Goal: Task Accomplishment & Management: Complete application form

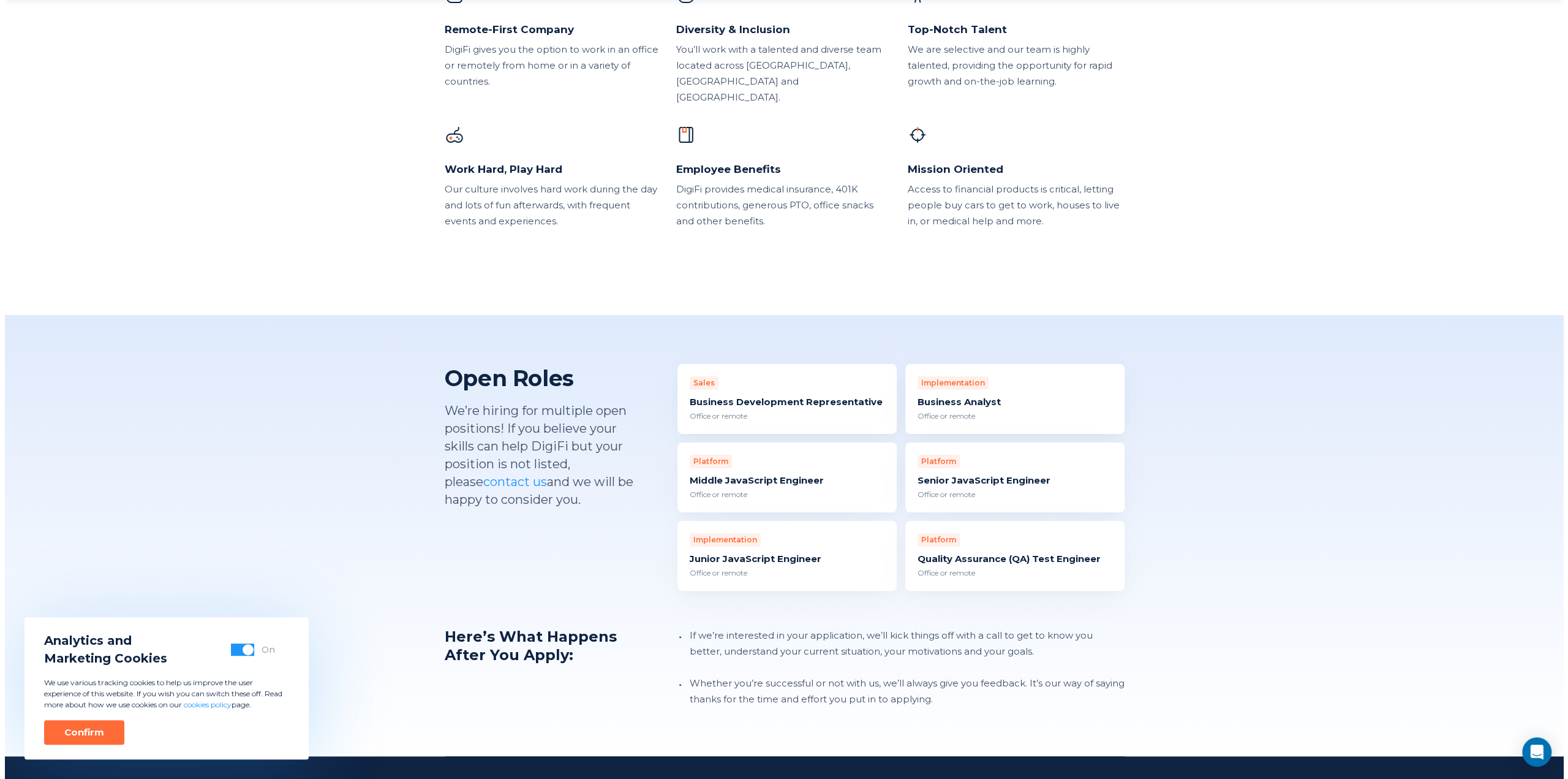
scroll to position [862, 0]
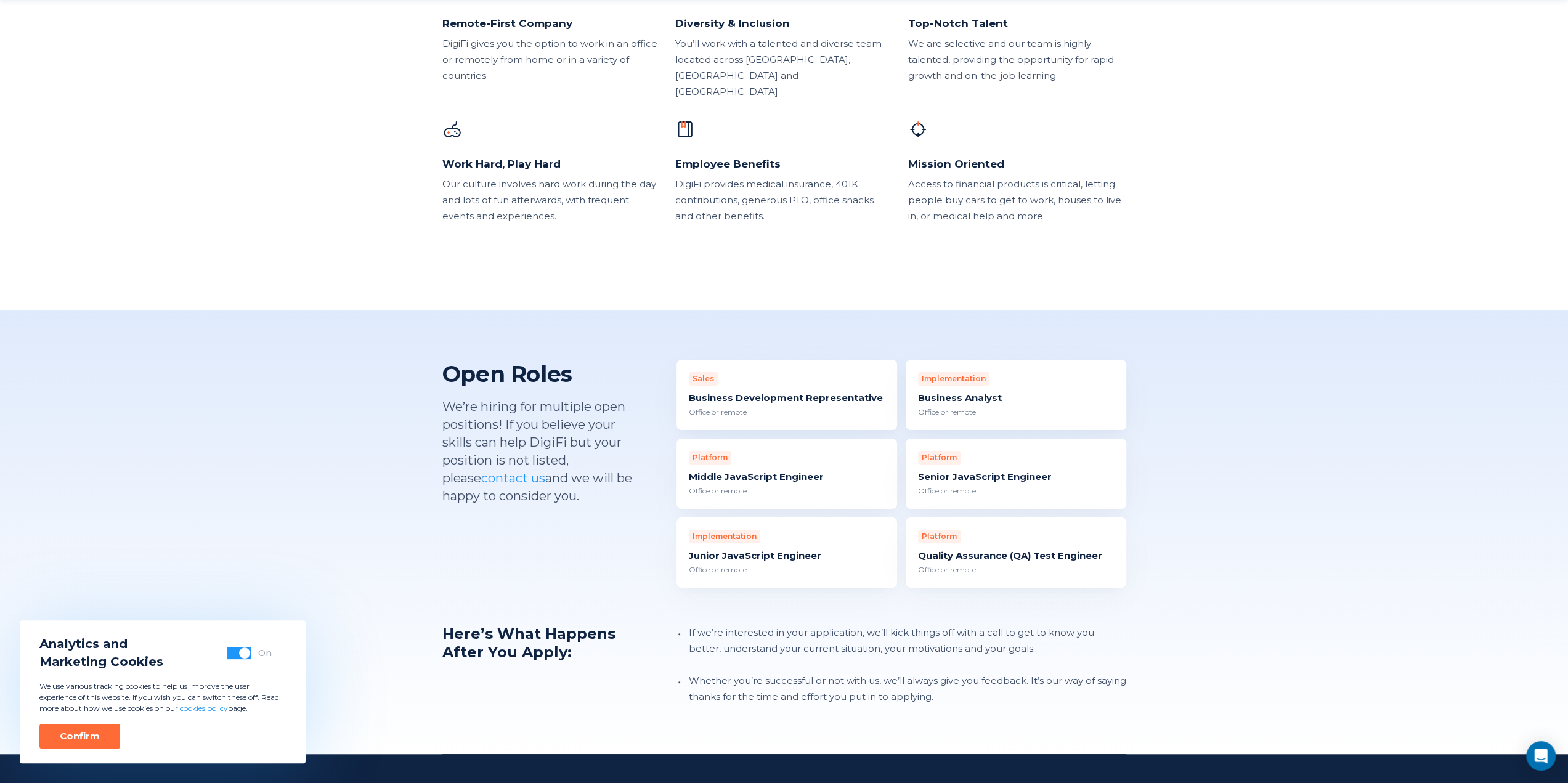
drag, startPoint x: 787, startPoint y: 381, endPoint x: 716, endPoint y: 385, distance: 71.1
click at [716, 392] on div "Business Development Representative" at bounding box center [787, 397] width 196 height 12
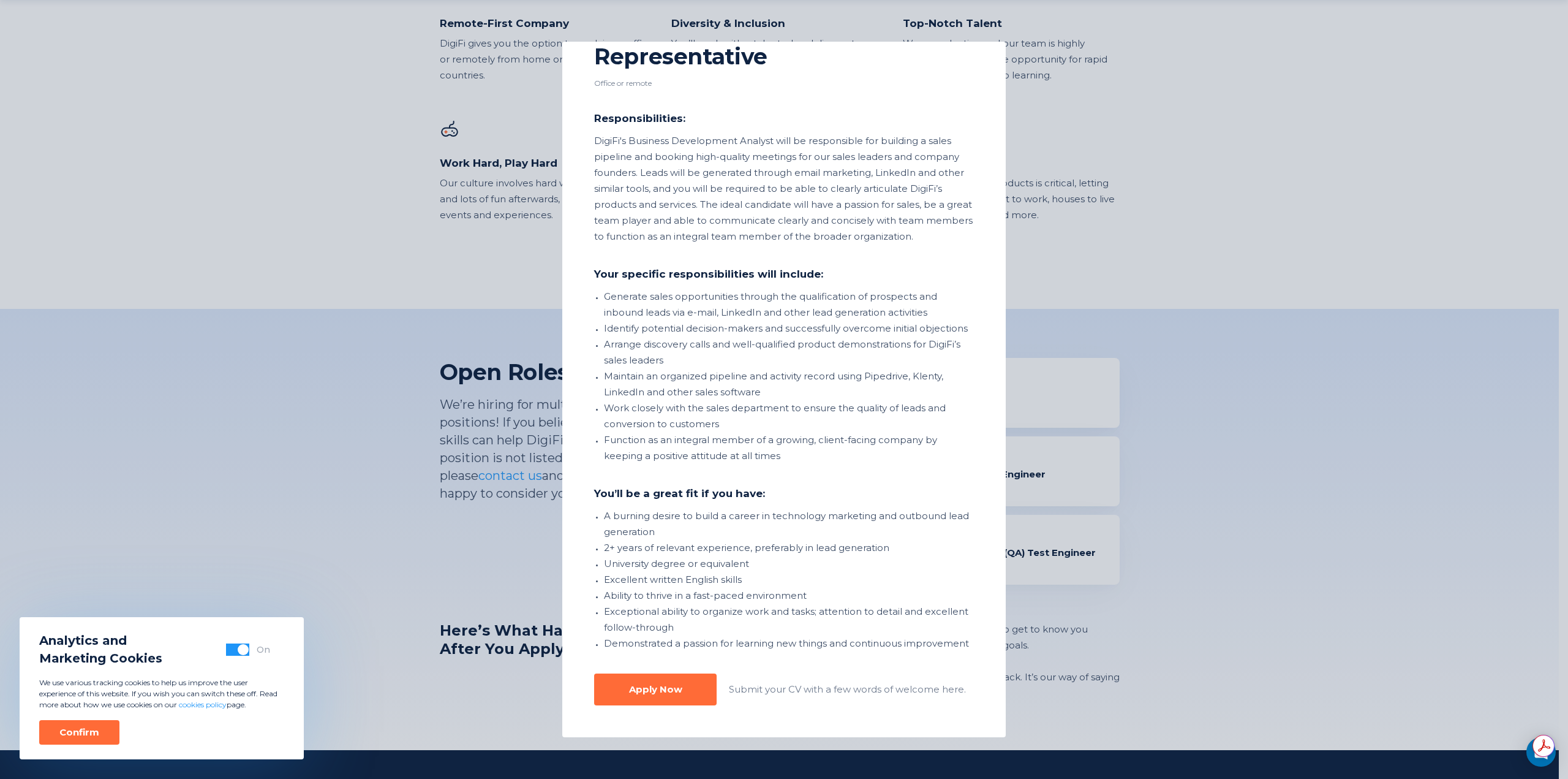
scroll to position [0, 0]
click at [666, 695] on button "Apply Now" at bounding box center [655, 689] width 122 height 32
click at [800, 635] on li "Demonstrated a passion for learning new things and continuous improvement" at bounding box center [788, 643] width 370 height 16
click at [631, 689] on div "Apply Now" at bounding box center [655, 689] width 53 height 12
click at [808, 609] on li "Exceptional ability to organize work and tasks; attention to detail and excelle…" at bounding box center [788, 619] width 370 height 32
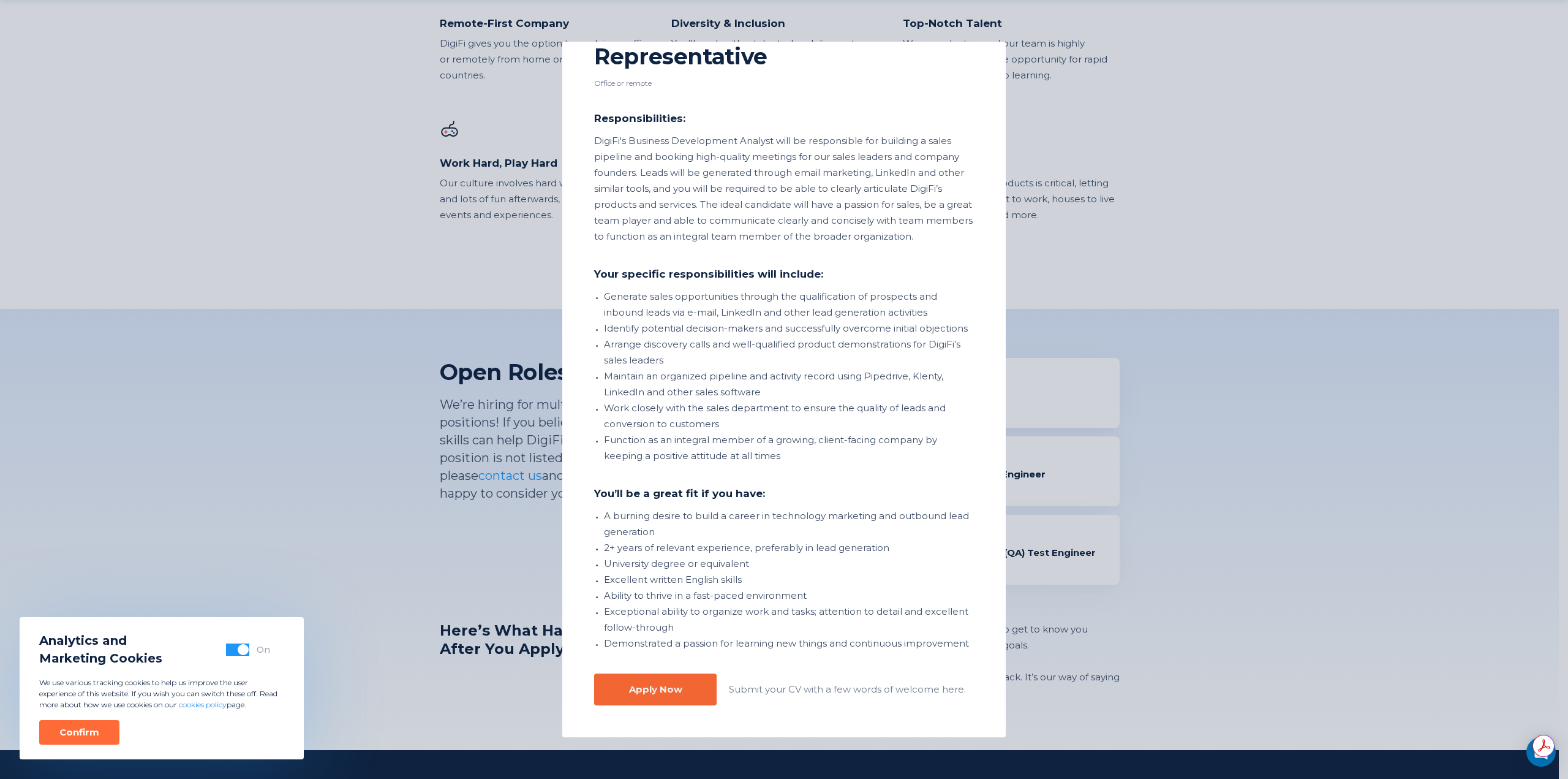
click at [657, 680] on button "Apply Now" at bounding box center [655, 689] width 122 height 32
click at [797, 513] on li "A burning desire to build a career in technology marketing and outbound lead ge…" at bounding box center [788, 524] width 370 height 32
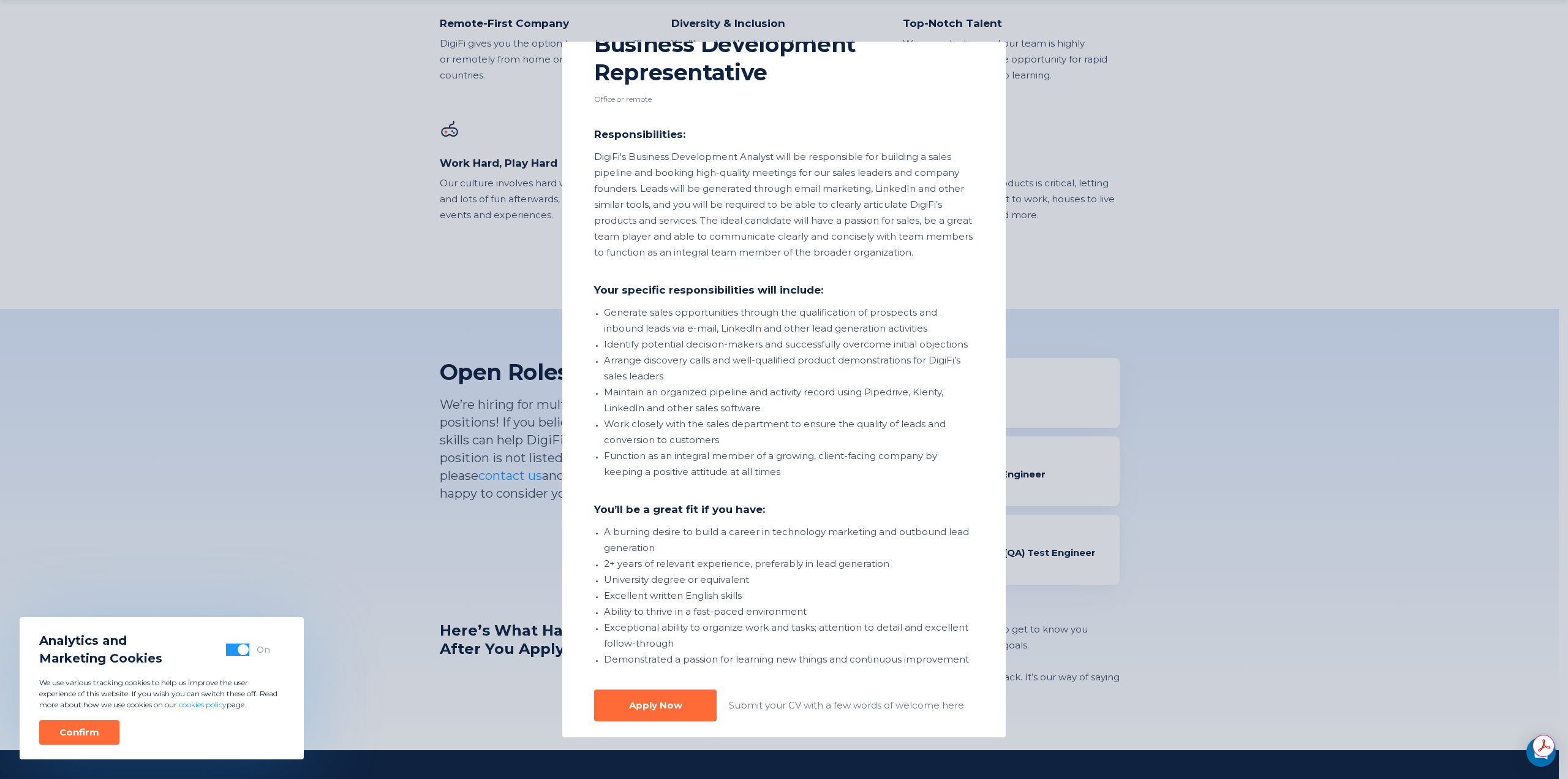
scroll to position [75, 0]
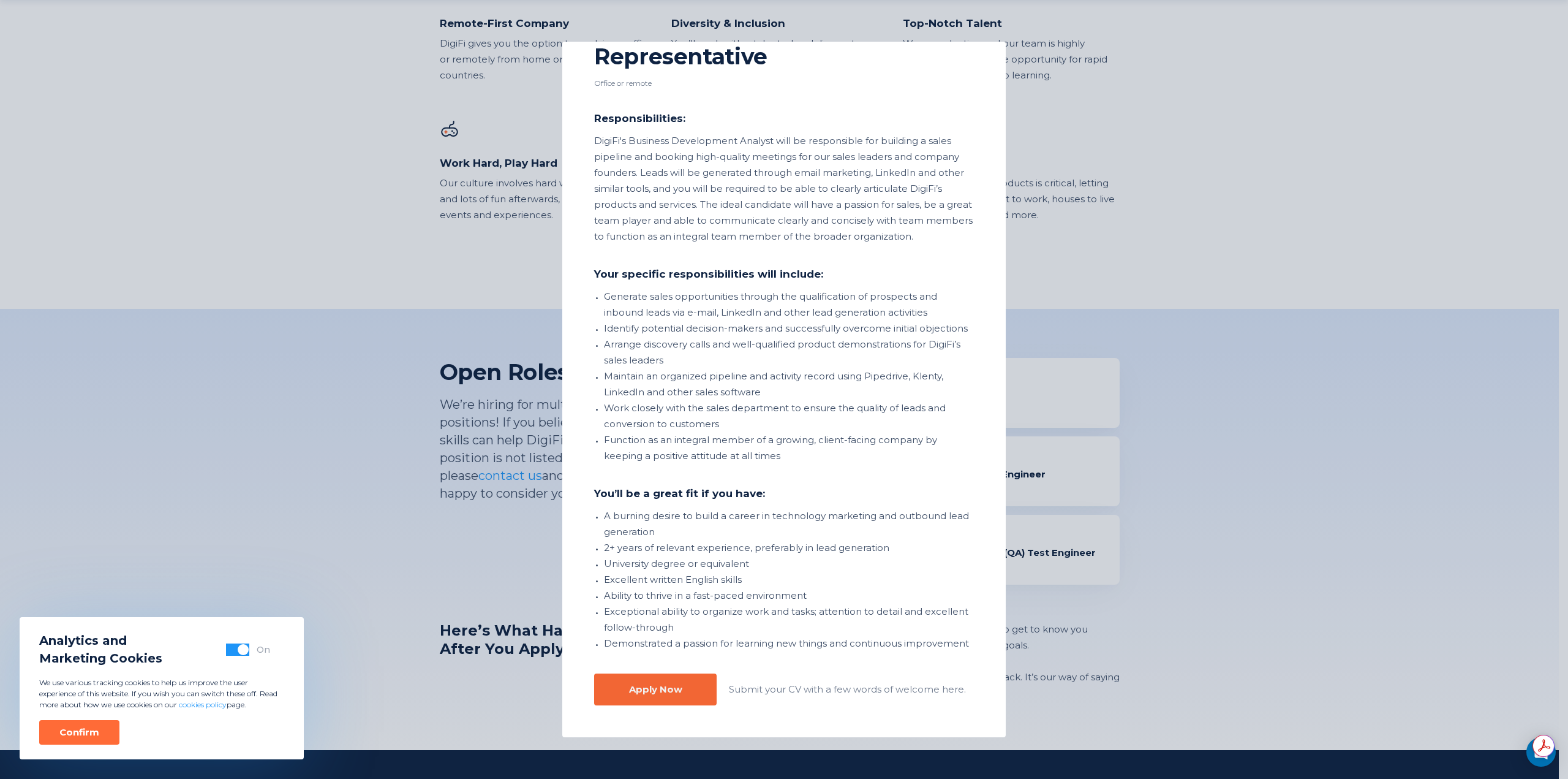
click at [630, 688] on div "Apply Now" at bounding box center [655, 689] width 53 height 12
click at [751, 603] on li "Exceptional ability to organize work and tasks; attention to detail and excelle…" at bounding box center [788, 619] width 370 height 32
